Goal: Communication & Community: Answer question/provide support

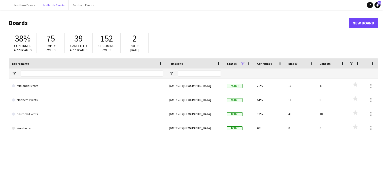
click at [51, 5] on button "Midlands Events Close" at bounding box center [53, 5] width 29 height 10
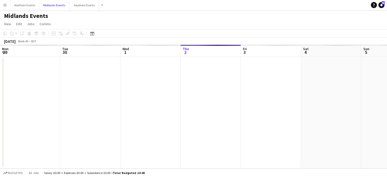
scroll to position [0, 120]
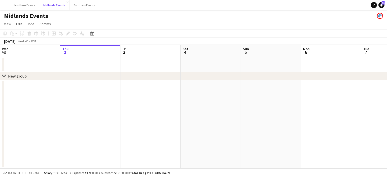
click at [51, 5] on button "Midlands Events Close" at bounding box center [54, 5] width 30 height 10
drag, startPoint x: 0, startPoint y: 0, endPoint x: 51, endPoint y: 5, distance: 51.6
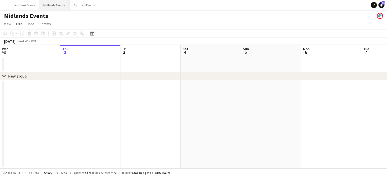
click at [51, 5] on button "Midlands Events Close" at bounding box center [54, 5] width 30 height 10
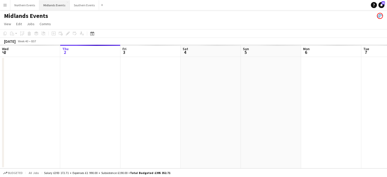
click at [51, 5] on button "Midlands Events Close" at bounding box center [54, 5] width 30 height 10
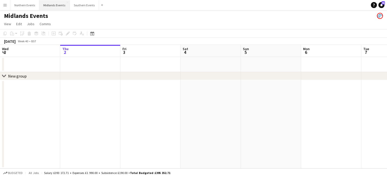
click at [51, 5] on button "Midlands Events Close" at bounding box center [54, 5] width 30 height 10
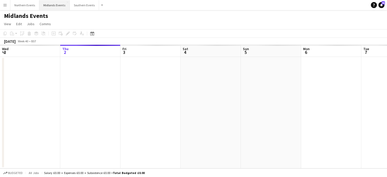
click at [51, 5] on button "Midlands Events Close" at bounding box center [54, 5] width 30 height 10
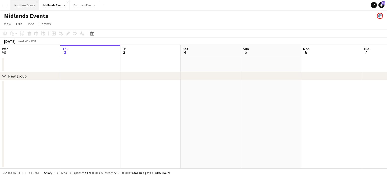
click at [30, 9] on button "Northern Events Close" at bounding box center [24, 5] width 29 height 10
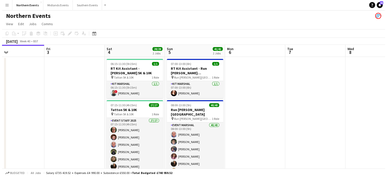
scroll to position [0, 201]
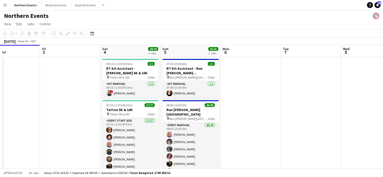
drag, startPoint x: 321, startPoint y: 75, endPoint x: 241, endPoint y: 109, distance: 87.0
click at [241, 109] on app-calendar-viewport "Mon 29 Tue 30 Wed 1 Thu 2 Fri 3 Sat 4 28/28 2 Jobs Sun 5 41/41 2 Jobs Mon 6 Tue…" at bounding box center [191, 138] width 383 height 187
click at [241, 109] on app-date-cell at bounding box center [251, 121] width 60 height 128
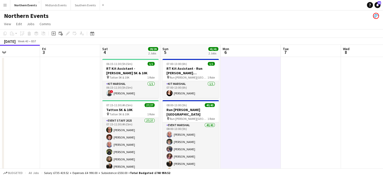
click at [241, 109] on app-date-cell at bounding box center [251, 121] width 60 height 128
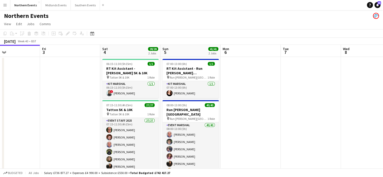
click at [7, 5] on button "Menu" at bounding box center [5, 5] width 10 height 10
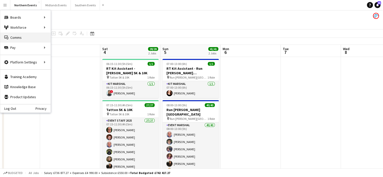
click at [20, 37] on link "Comms Comms" at bounding box center [25, 37] width 50 height 10
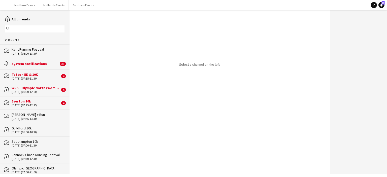
click at [34, 102] on div "Everton 10k" at bounding box center [36, 101] width 48 height 5
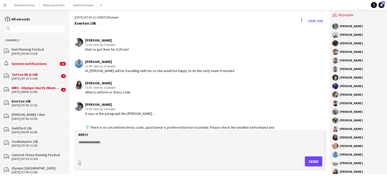
scroll to position [1010, 0]
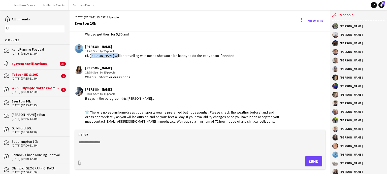
drag, startPoint x: 115, startPoint y: 55, endPoint x: 90, endPoint y: 58, distance: 25.1
click at [90, 58] on div "Hi, [PERSON_NAME] will be travelling with me so she would be happy to do the ea…" at bounding box center [159, 55] width 149 height 5
copy div "[PERSON_NAME]"
click at [93, 140] on textarea at bounding box center [200, 146] width 245 height 13
type textarea "**********"
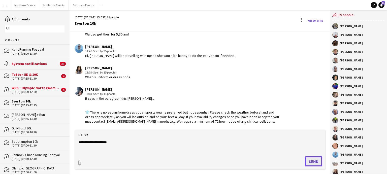
click at [316, 160] on button "Send" at bounding box center [313, 161] width 17 height 10
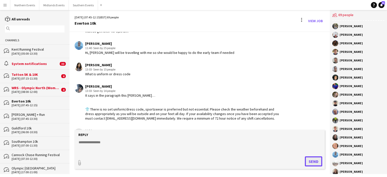
scroll to position [1031, 0]
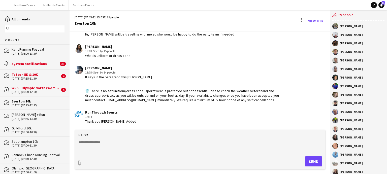
drag, startPoint x: 328, startPoint y: 123, endPoint x: 328, endPoint y: 118, distance: 5.8
click at [328, 118] on app-chat-message "RunThrough Events 14:34 Thank you [PERSON_NAME] Added" at bounding box center [200, 117] width 260 height 19
drag, startPoint x: 329, startPoint y: 125, endPoint x: 211, endPoint y: 135, distance: 119.3
click at [211, 135] on div "Reply" at bounding box center [199, 134] width 245 height 5
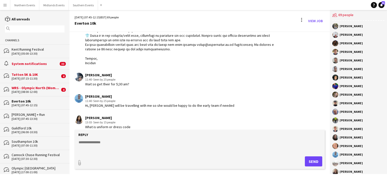
scroll to position [955, 0]
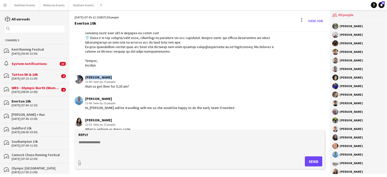
drag, startPoint x: 107, startPoint y: 80, endPoint x: 84, endPoint y: 80, distance: 22.7
click at [84, 80] on div "[PERSON_NAME] 11:40 · Seen by 25 people Wait so get their for 5;30 am?" at bounding box center [179, 82] width 208 height 14
copy div "[PERSON_NAME]"
click at [84, 80] on div "[PERSON_NAME] 11:40 · Seen by 25 people Wait so get their for 5;30 am?" at bounding box center [179, 82] width 208 height 14
click at [87, 149] on textarea at bounding box center [200, 146] width 245 height 13
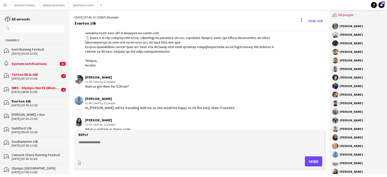
paste textarea "**********"
type textarea "**********"
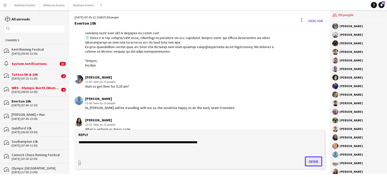
click at [308, 160] on button "Send" at bounding box center [313, 161] width 17 height 10
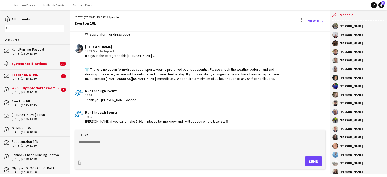
click at [327, 158] on app-message-form "Reply paperclip Send" at bounding box center [200, 152] width 260 height 44
drag, startPoint x: 328, startPoint y: 125, endPoint x: 327, endPoint y: 122, distance: 3.7
click at [327, 122] on app-chat-message "RunThrough Events 14:35 [PERSON_NAME] if you cant make 5.30am please let me kno…" at bounding box center [200, 117] width 260 height 19
drag, startPoint x: 328, startPoint y: 126, endPoint x: 328, endPoint y: 123, distance: 3.0
click at [328, 123] on app-chat-message "RunThrough Events 14:35 [PERSON_NAME] if you cant make 5.30am please let me kno…" at bounding box center [200, 117] width 260 height 19
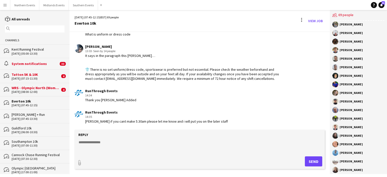
scroll to position [0, 0]
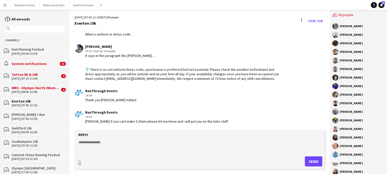
click at [33, 88] on div "WRS - Olympic North (Women Only)" at bounding box center [36, 88] width 48 height 5
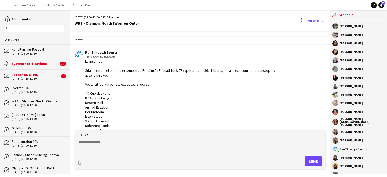
scroll to position [369, 0]
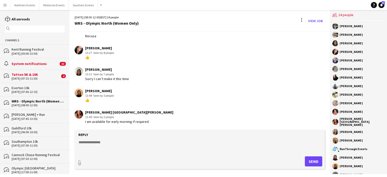
click at [33, 78] on div "[DATE] (07:15-11:30)" at bounding box center [36, 79] width 48 height 4
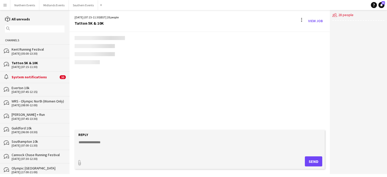
scroll to position [642, 0]
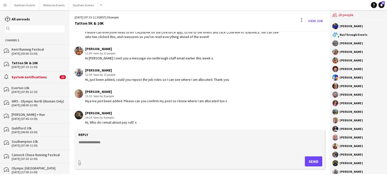
click at [105, 145] on textarea at bounding box center [200, 146] width 245 height 13
drag, startPoint x: 110, startPoint y: 111, endPoint x: 85, endPoint y: 112, distance: 25.2
click at [85, 112] on div "[PERSON_NAME] 14:24 · Seen by 4 people Hi, Who do i email about pay roll? x" at bounding box center [179, 118] width 208 height 14
copy div "[PERSON_NAME]"
click at [82, 148] on textarea at bounding box center [200, 146] width 245 height 13
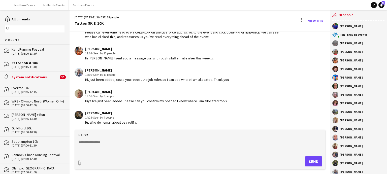
paste textarea "**********"
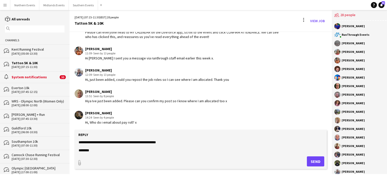
scroll to position [8, 0]
type textarea "**********"
click at [312, 163] on button "Send" at bounding box center [315, 161] width 17 height 10
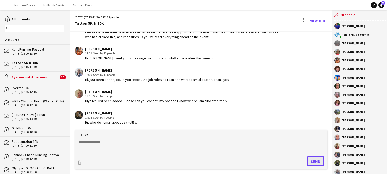
scroll to position [677, 0]
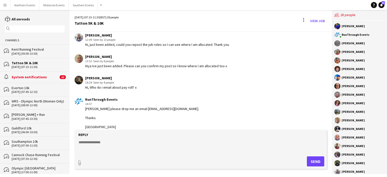
drag, startPoint x: 115, startPoint y: 58, endPoint x: 88, endPoint y: 56, distance: 27.3
click at [88, 56] on div "[PERSON_NAME] 13:51 · Seen by 8 people [PERSON_NAME] just been added. Please ca…" at bounding box center [156, 61] width 142 height 14
click at [119, 54] on div "[PERSON_NAME]" at bounding box center [156, 56] width 142 height 5
drag, startPoint x: 119, startPoint y: 54, endPoint x: 84, endPoint y: 56, distance: 34.5
click at [84, 56] on div "[PERSON_NAME] 13:51 · Seen by 8 people [PERSON_NAME] just been added. Please ca…" at bounding box center [180, 61] width 210 height 14
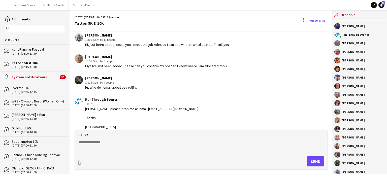
click at [88, 147] on textarea at bounding box center [200, 146] width 245 height 13
type textarea "**********"
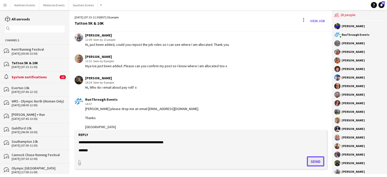
click at [312, 162] on button "Send" at bounding box center [315, 161] width 17 height 10
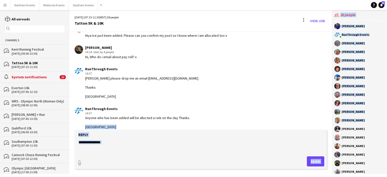
drag, startPoint x: 329, startPoint y: 126, endPoint x: 329, endPoint y: 119, distance: 7.3
click at [329, 119] on div "[DATE] (07:15-11:30) BST | 28 people Tatton 5K & 10K View Job [DATE] RunThrough…" at bounding box center [228, 92] width 317 height 164
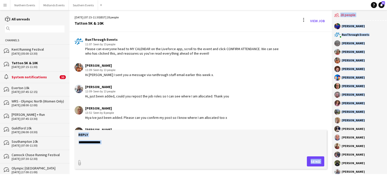
scroll to position [733, 0]
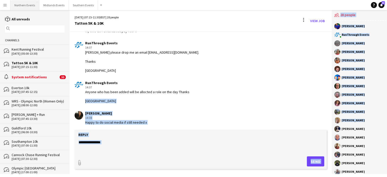
click at [27, 5] on button "Northern Events Close" at bounding box center [24, 5] width 29 height 10
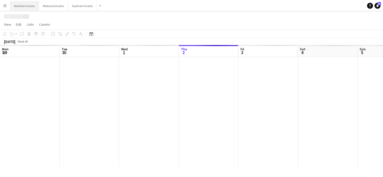
scroll to position [0, 120]
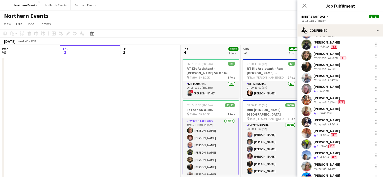
scroll to position [77, 0]
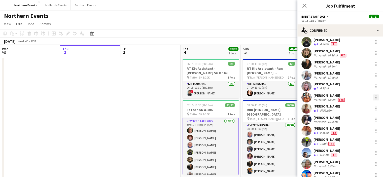
click at [373, 96] on div at bounding box center [376, 97] width 6 height 6
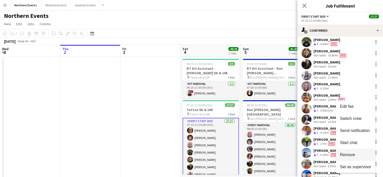
click at [351, 155] on span "Remove" at bounding box center [347, 154] width 15 height 4
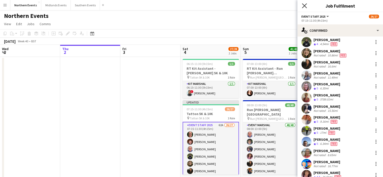
click at [303, 7] on icon at bounding box center [304, 5] width 5 height 5
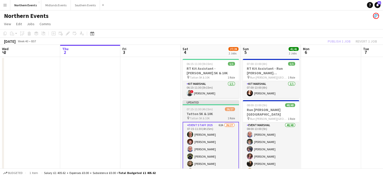
click at [205, 111] on app-job-card "Updated 07:15-11:30 (4h15m) 26/27 Tatton 5K & 10K pin Tatton 5K & 10K 1 Role Ev…" at bounding box center [211, 137] width 56 height 75
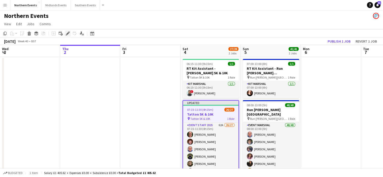
click at [66, 34] on icon "Edit" at bounding box center [68, 33] width 4 height 4
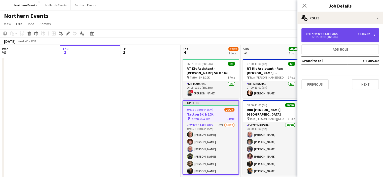
click at [329, 34] on div "Event Staff 2025" at bounding box center [326, 34] width 28 height 4
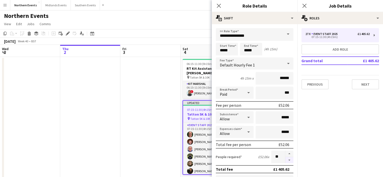
click at [285, 158] on button "button" at bounding box center [289, 160] width 8 height 6
type input "**"
click at [305, 4] on icon "Close pop-in" at bounding box center [304, 5] width 5 height 5
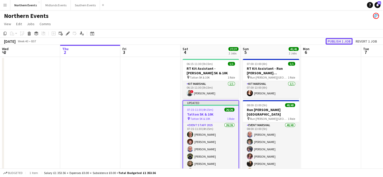
click at [339, 42] on button "Publish 1 job" at bounding box center [339, 41] width 27 height 7
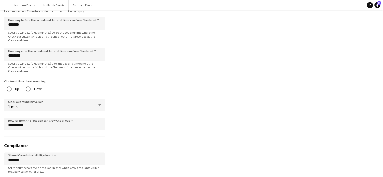
scroll to position [489, 0]
